Goal: Transaction & Acquisition: Book appointment/travel/reservation

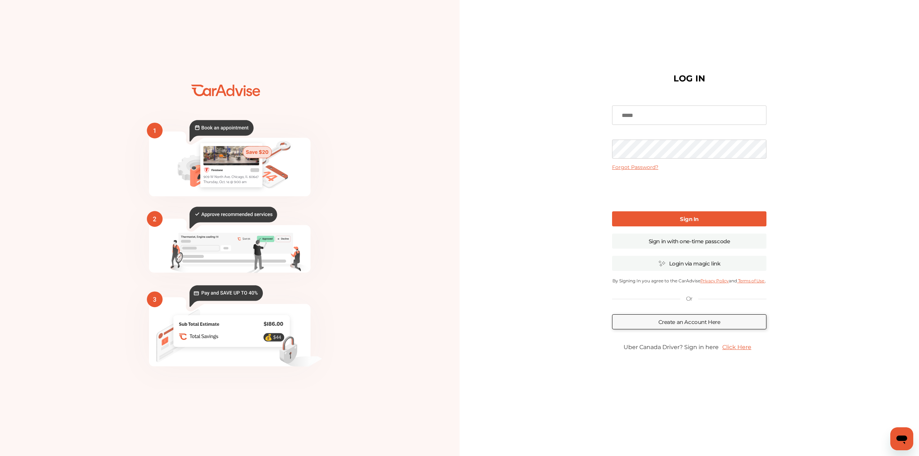
click at [651, 117] on input at bounding box center [689, 115] width 154 height 19
type input "**********"
click at [662, 214] on link "Sign In" at bounding box center [689, 218] width 154 height 15
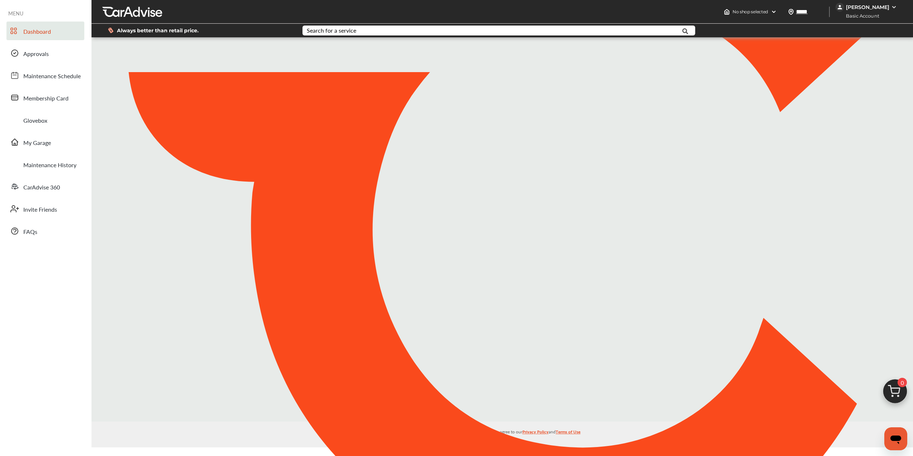
type input "*****"
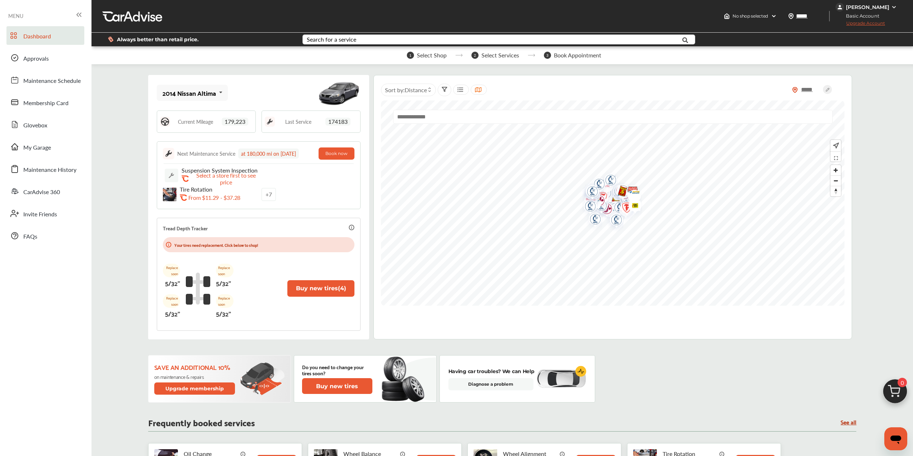
click at [312, 39] on div "Search for a service" at bounding box center [332, 40] width 50 height 6
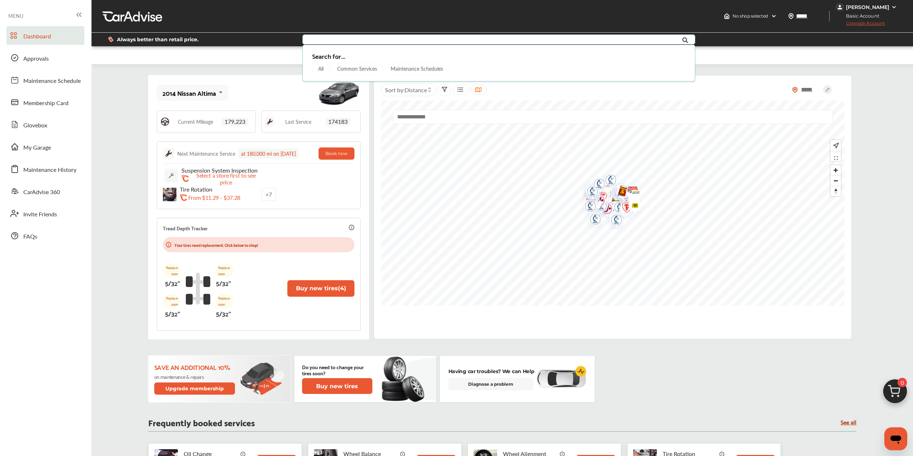
click at [353, 69] on div "Common Services" at bounding box center [357, 68] width 52 height 11
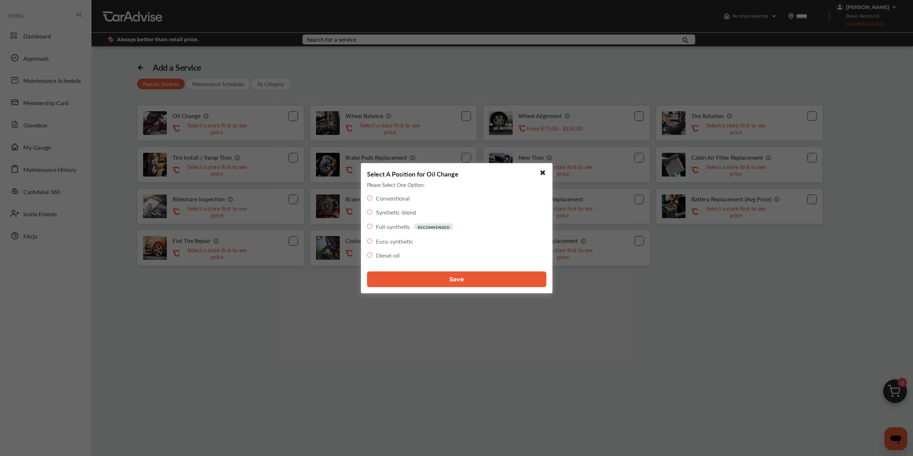
click at [437, 278] on button "Save" at bounding box center [456, 279] width 179 height 16
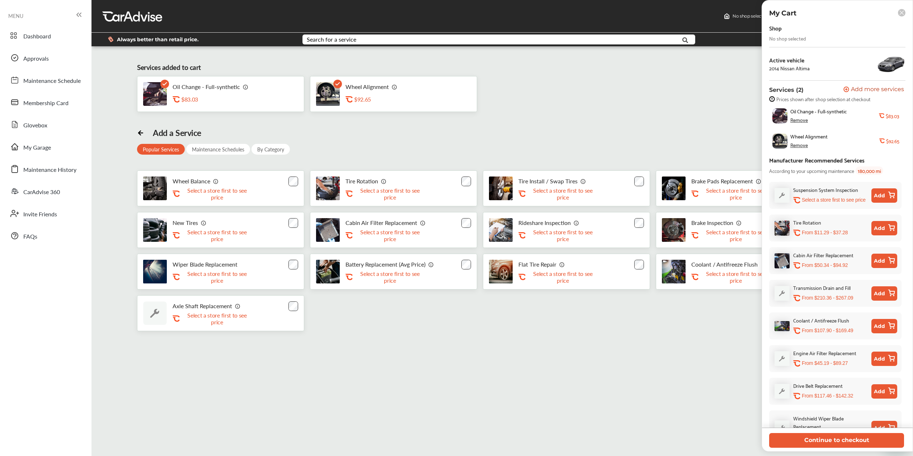
click at [788, 38] on div "No shop selected" at bounding box center [787, 39] width 37 height 6
click at [869, 446] on button "Continue to checkout" at bounding box center [836, 440] width 135 height 15
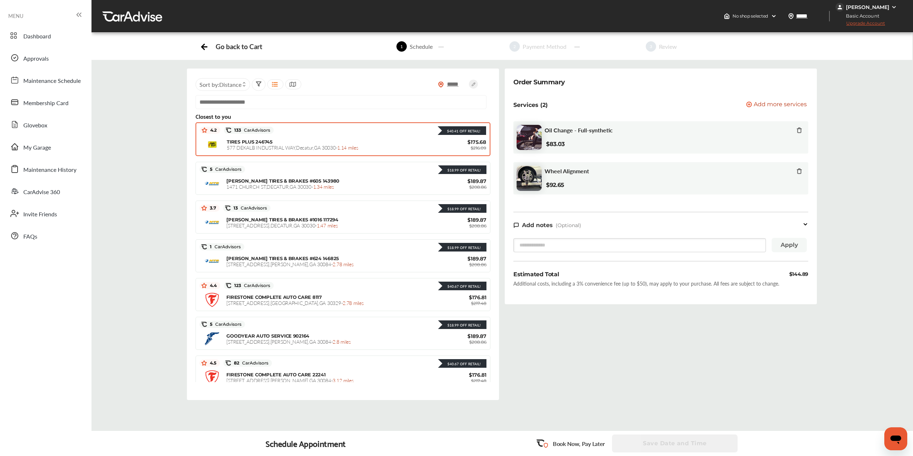
click at [317, 142] on div "TIRES PLUS 246745 577 DEKALB [GEOGRAPHIC_DATA] - 1.14 miles" at bounding box center [335, 145] width 216 height 12
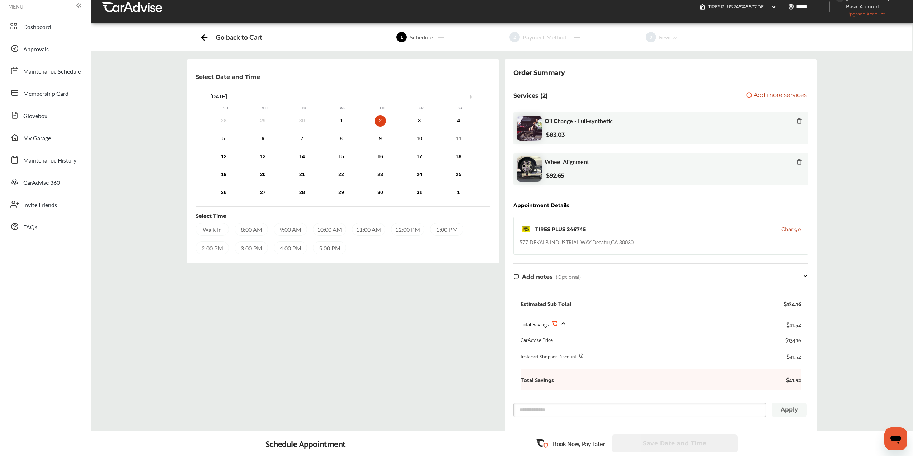
scroll to position [1, 0]
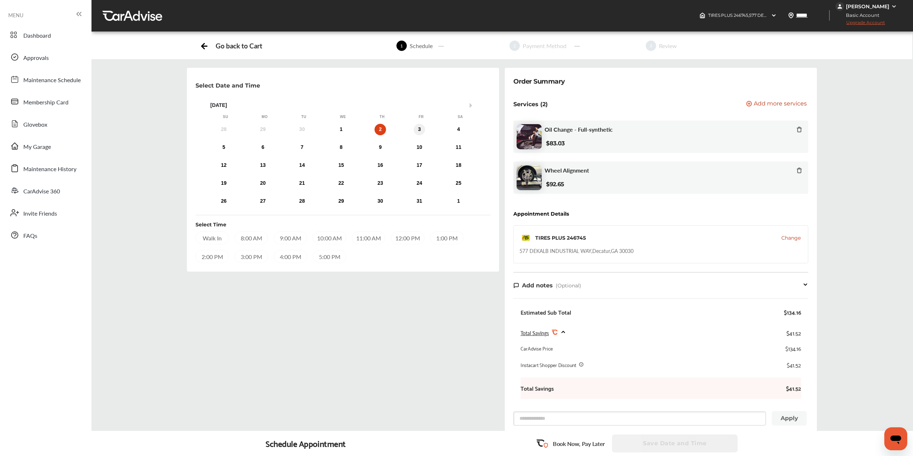
click at [416, 130] on div "3" at bounding box center [419, 129] width 11 height 11
click at [322, 238] on div "10:00 AM" at bounding box center [329, 237] width 33 height 13
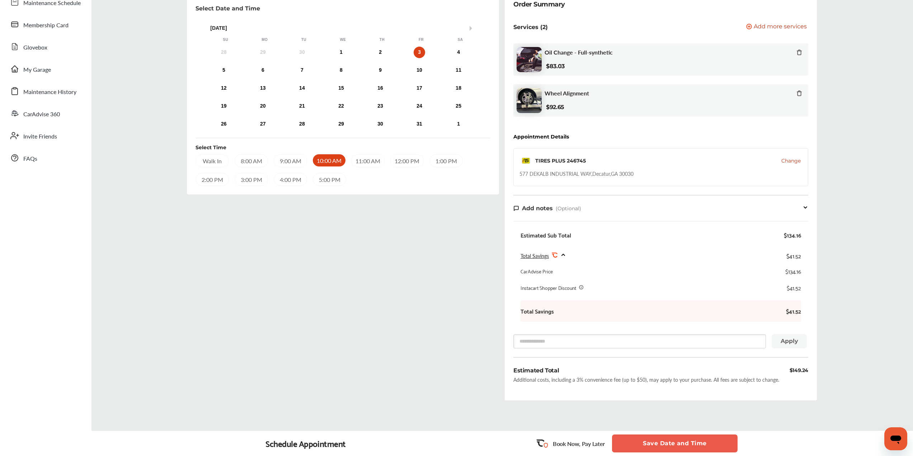
scroll to position [112, 0]
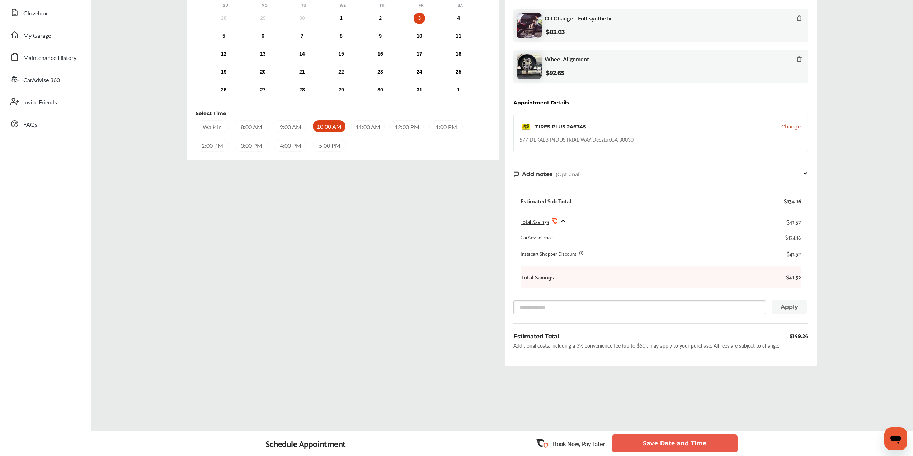
click at [653, 442] on button "Save Date and Time" at bounding box center [675, 444] width 126 height 18
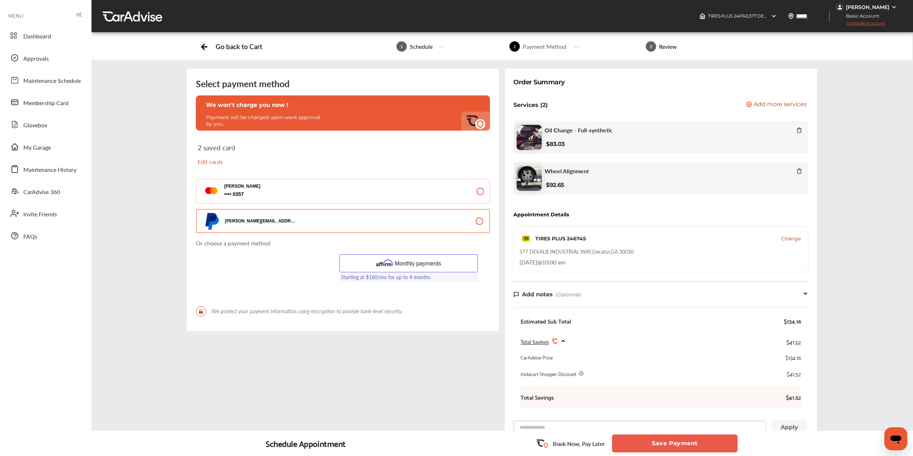
click at [410, 262] on button "Monthly payments" at bounding box center [408, 263] width 138 height 18
click at [423, 260] on button "Monthly payments" at bounding box center [410, 265] width 138 height 18
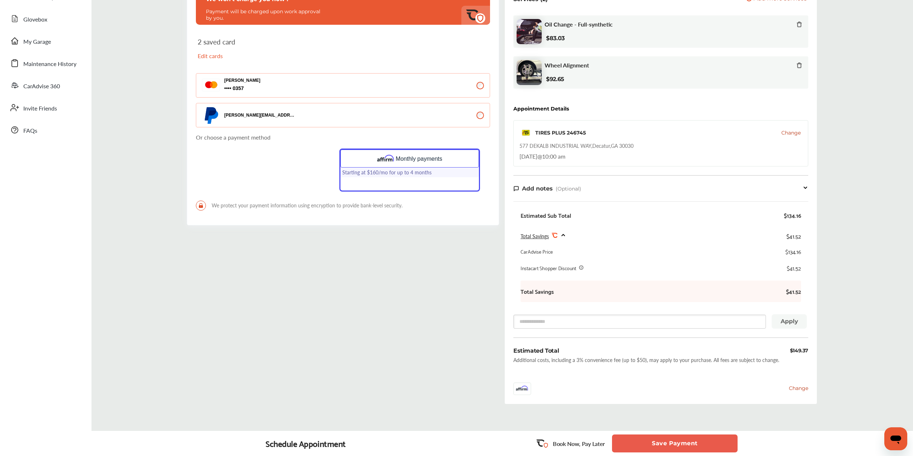
scroll to position [108, 0]
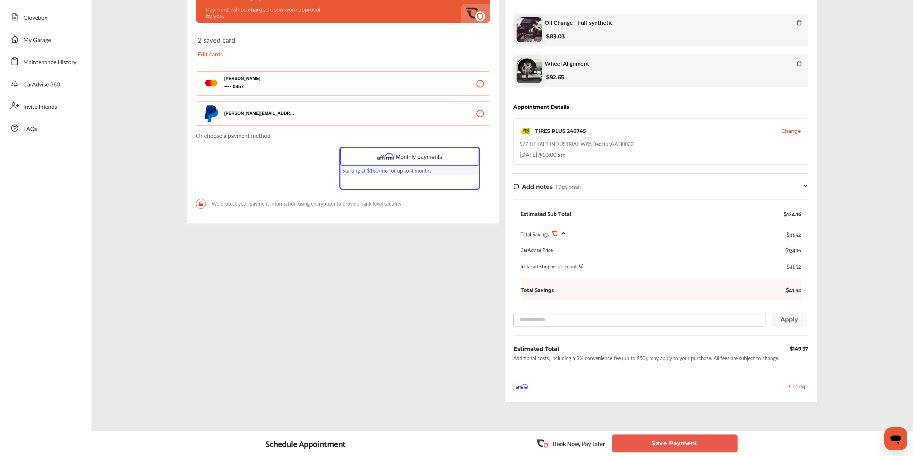
click at [660, 446] on button "Save Payment" at bounding box center [675, 444] width 126 height 18
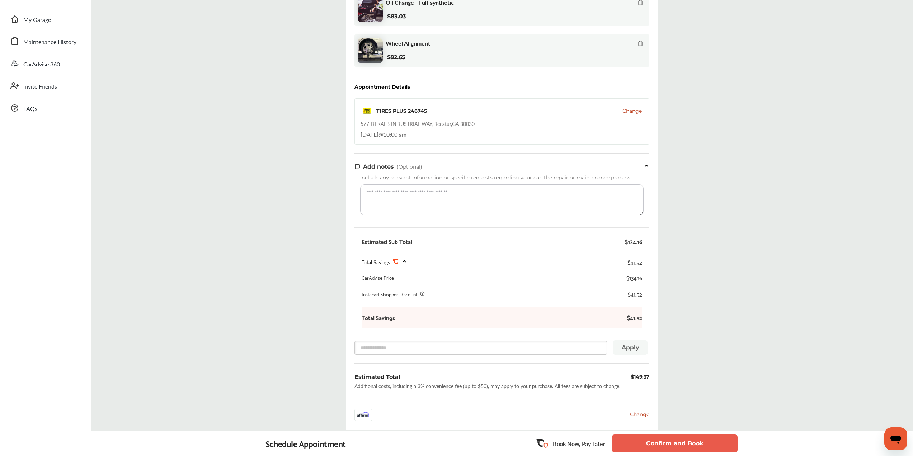
scroll to position [196, 0]
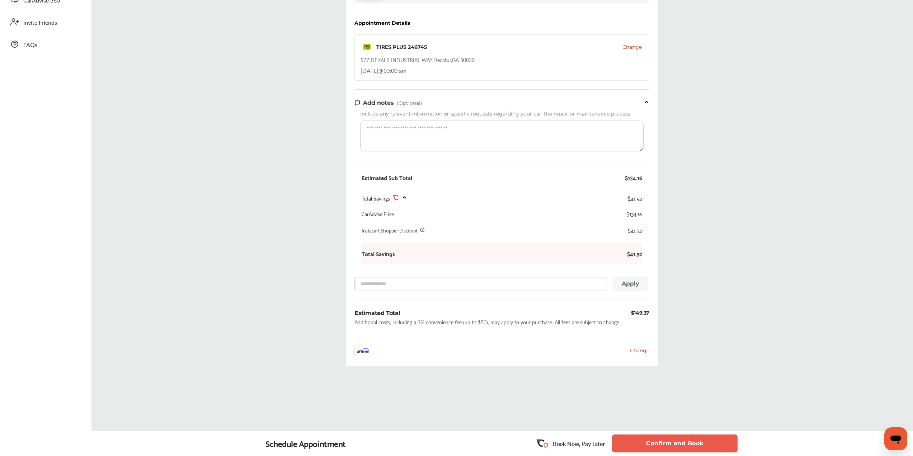
click at [662, 438] on button "Confirm and Book" at bounding box center [675, 444] width 126 height 18
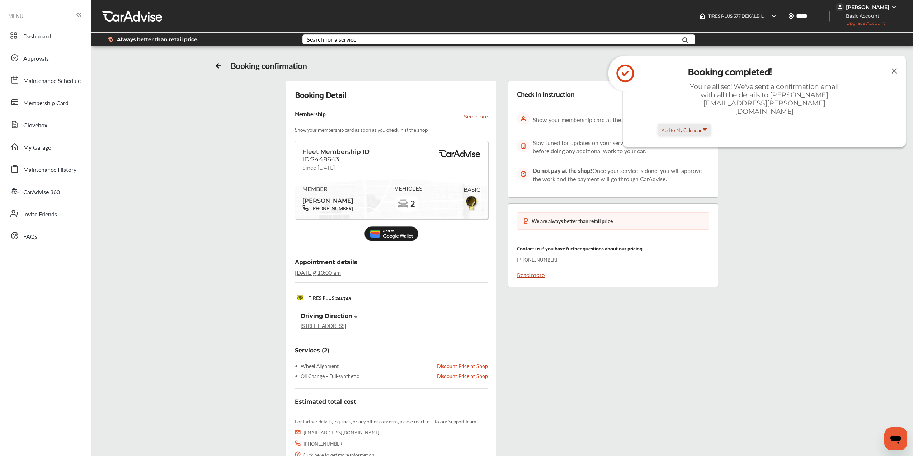
click at [703, 128] on span at bounding box center [705, 130] width 4 height 4
click at [702, 124] on button "Add to My Calendar" at bounding box center [684, 130] width 53 height 12
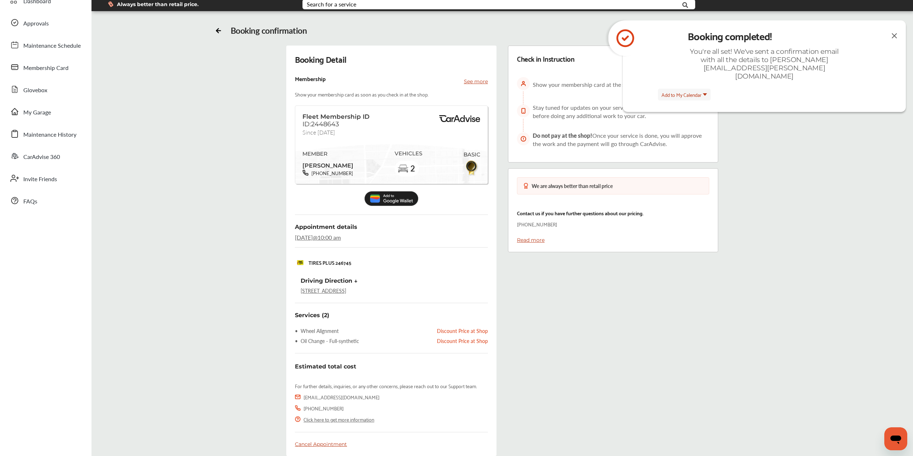
scroll to position [36, 0]
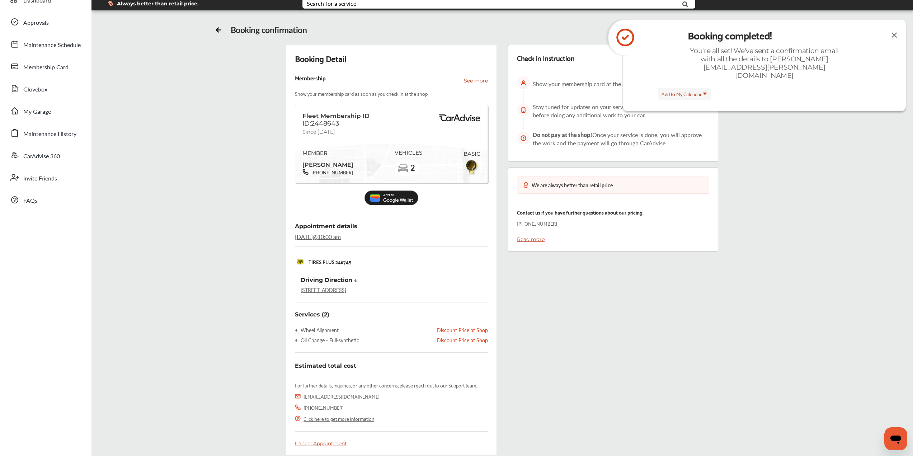
click at [894, 36] on img at bounding box center [894, 35] width 9 height 9
